Goal: Communication & Community: Answer question/provide support

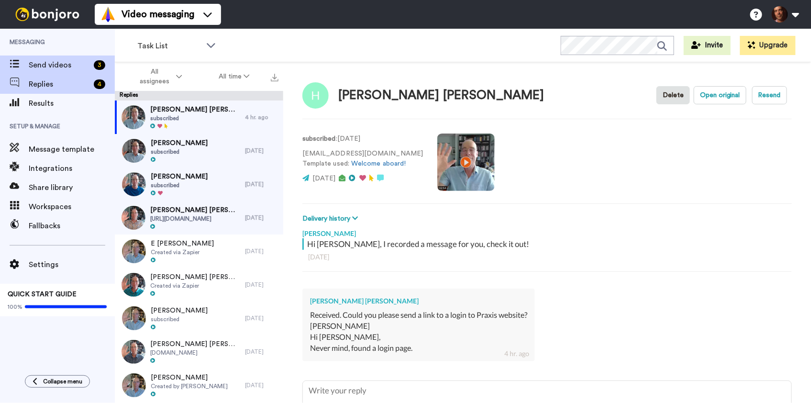
type textarea "x"
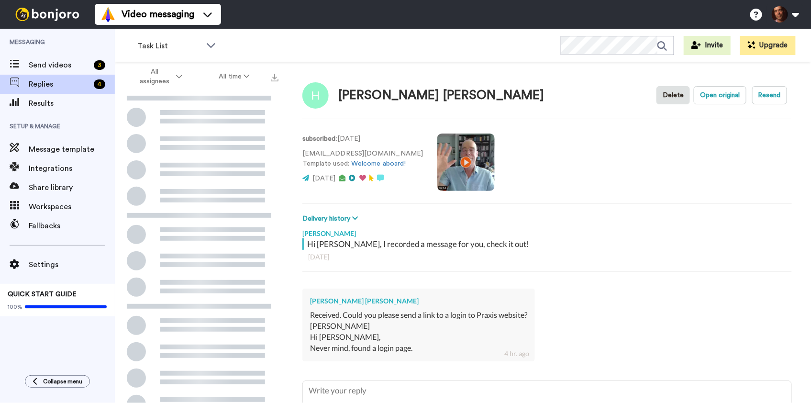
scroll to position [79, 0]
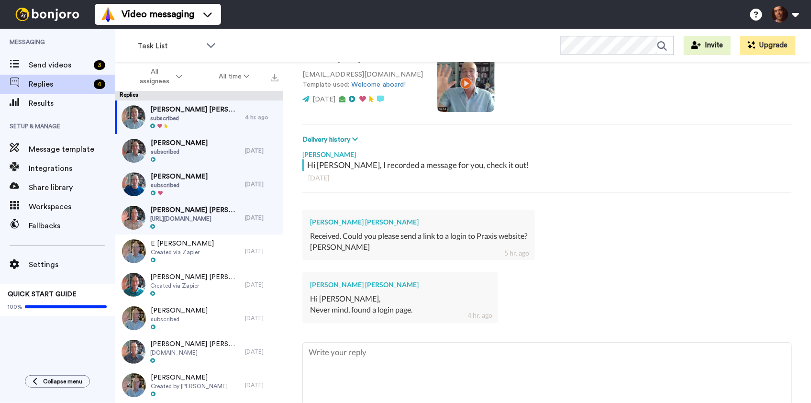
type textarea "x"
click at [67, 100] on span "Results" at bounding box center [72, 103] width 86 height 11
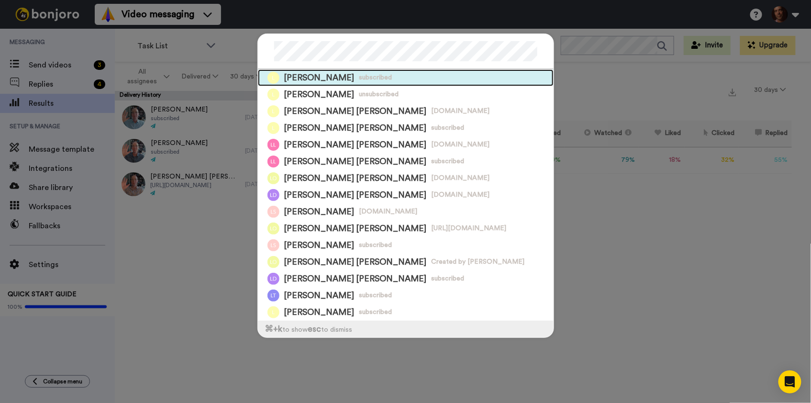
click at [386, 79] on div "Lisa Turner subscribed" at bounding box center [406, 77] width 296 height 17
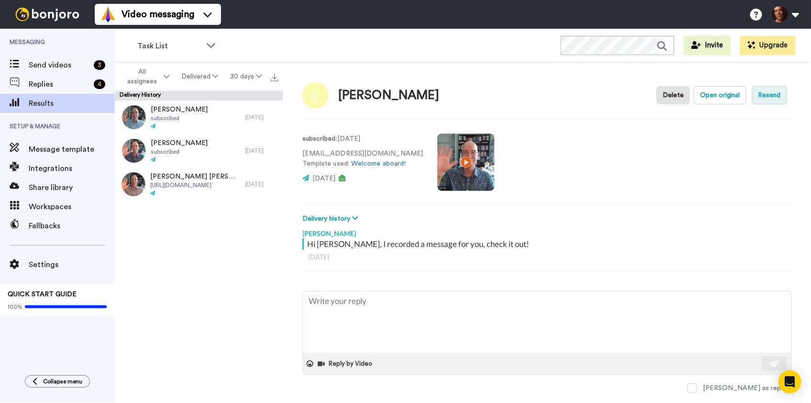
click at [770, 92] on button "Resend" at bounding box center [769, 95] width 35 height 18
click at [716, 96] on button "Open original" at bounding box center [720, 95] width 53 height 18
type textarea "x"
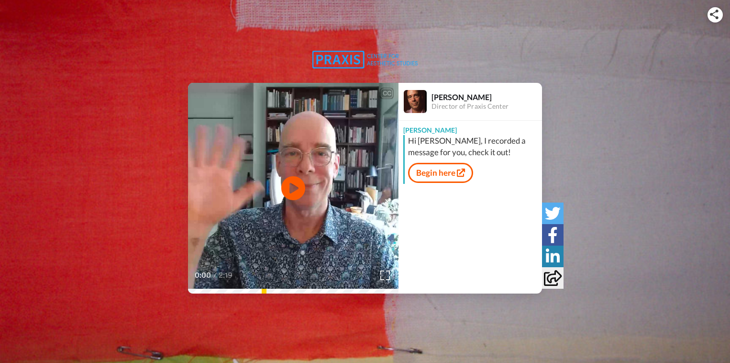
click at [557, 275] on icon at bounding box center [553, 278] width 18 height 16
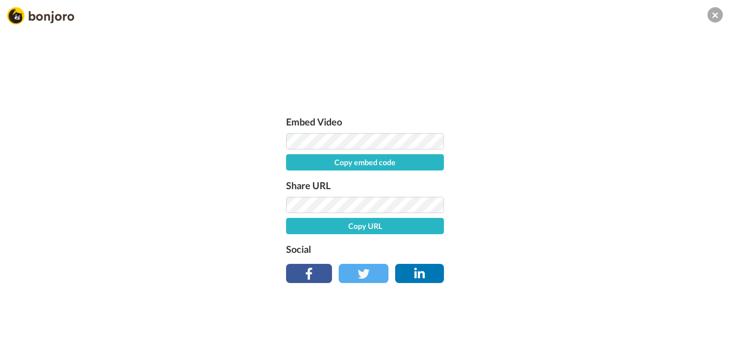
click at [713, 16] on icon at bounding box center [716, 15] width 6 height 9
